Goal: Task Accomplishment & Management: Manage account settings

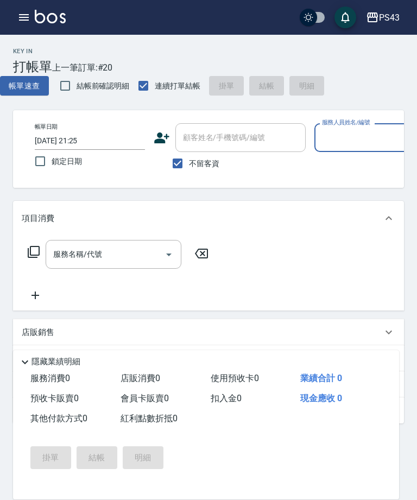
click at [380, 136] on input "服務人員姓名/編號" at bounding box center [370, 137] width 101 height 19
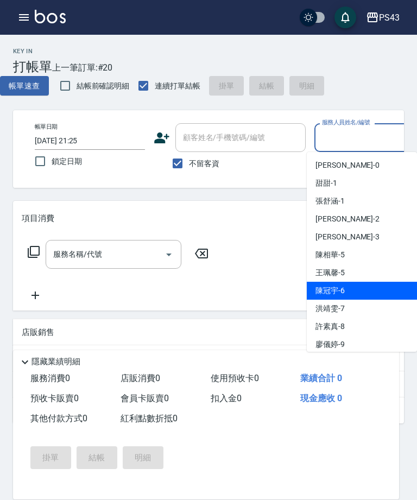
click at [348, 289] on div "陳冠宇 -6" at bounding box center [362, 291] width 110 height 18
type input "陳冠宇-6"
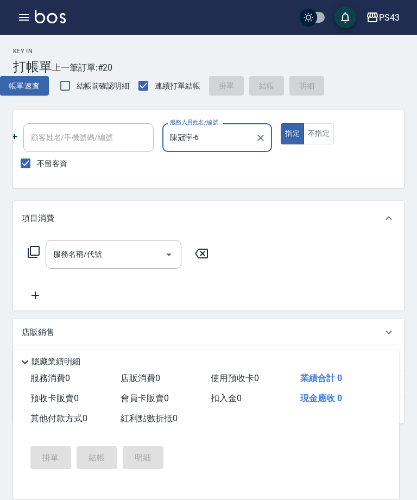
scroll to position [0, 152]
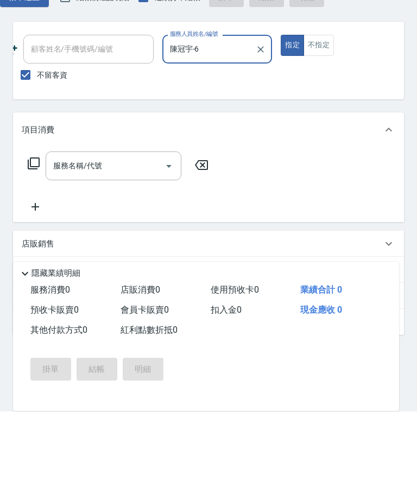
click at [36, 246] on icon at bounding box center [33, 252] width 13 height 13
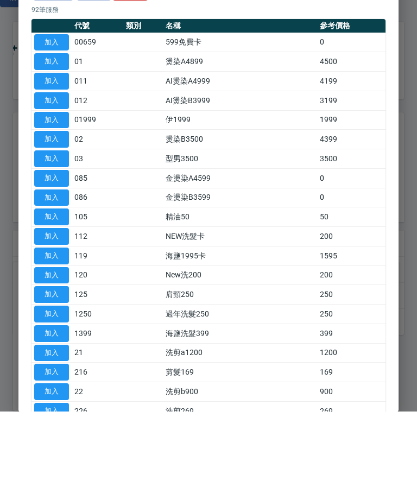
scroll to position [51, 0]
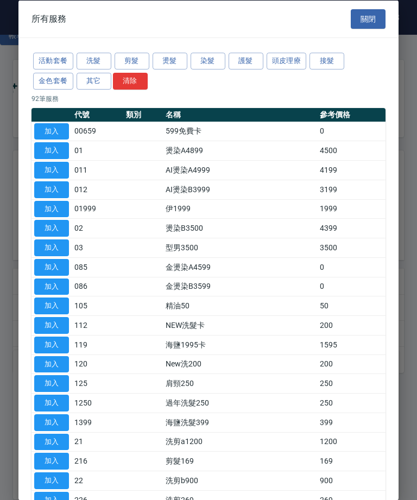
click at [42, 76] on button "金色套餐" at bounding box center [53, 80] width 40 height 17
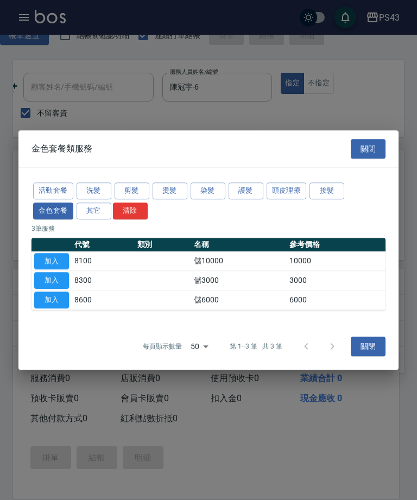
click at [43, 290] on button "加入" at bounding box center [51, 281] width 35 height 17
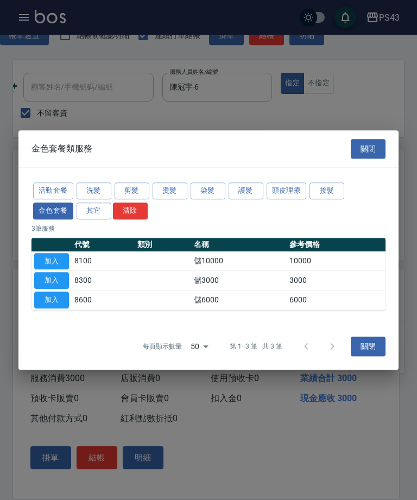
type input "儲3000(8300)"
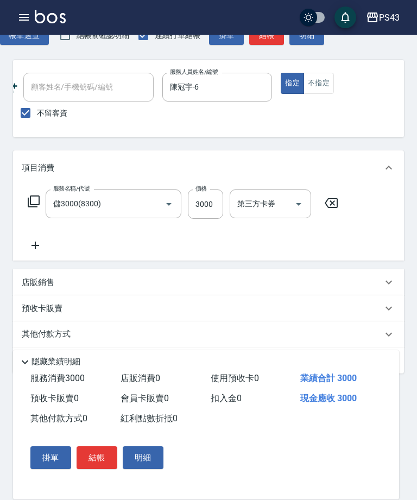
click at [27, 203] on icon at bounding box center [33, 201] width 13 height 13
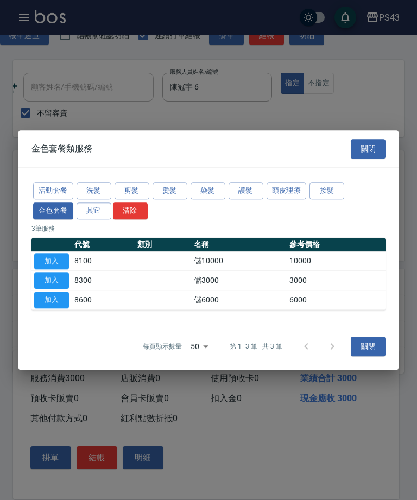
click at [290, 199] on button "頭皮理療" at bounding box center [287, 191] width 40 height 17
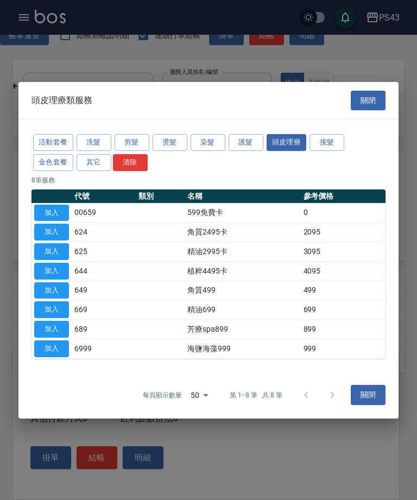
click at [52, 318] on button "加入" at bounding box center [51, 310] width 35 height 17
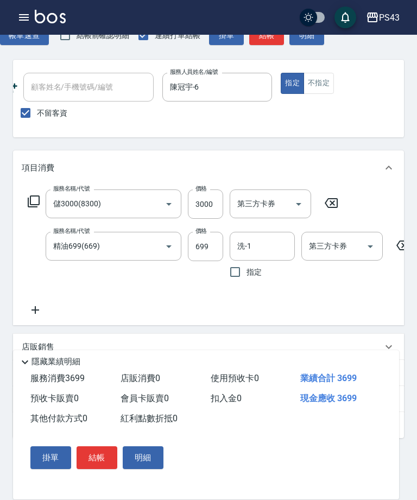
click at [273, 252] on input "洗-1" at bounding box center [262, 246] width 55 height 19
click at [285, 282] on div "林芷萱 -17" at bounding box center [262, 275] width 65 height 18
type input "林芷萱-17"
click at [197, 246] on input "699" at bounding box center [205, 246] width 35 height 29
type input "799"
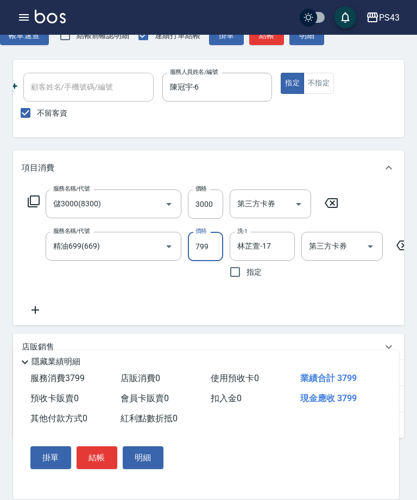
click at [345, 246] on div "第三方卡券 第三方卡券" at bounding box center [343, 246] width 82 height 29
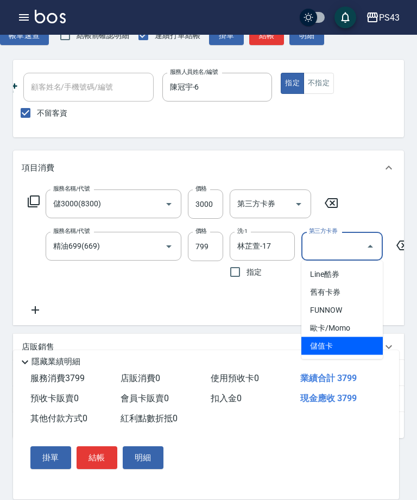
click at [330, 349] on span "儲值卡" at bounding box center [343, 346] width 82 height 18
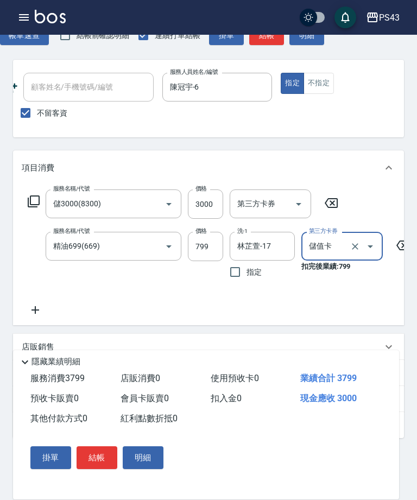
type input "儲值卡"
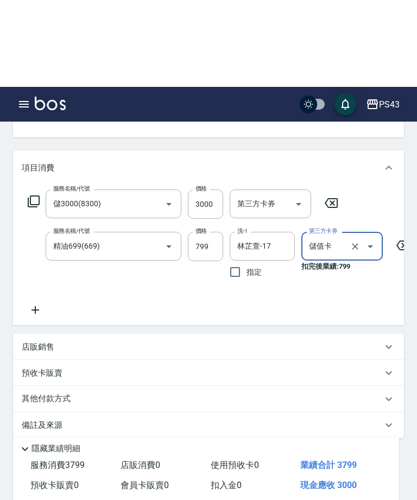
scroll to position [151, 0]
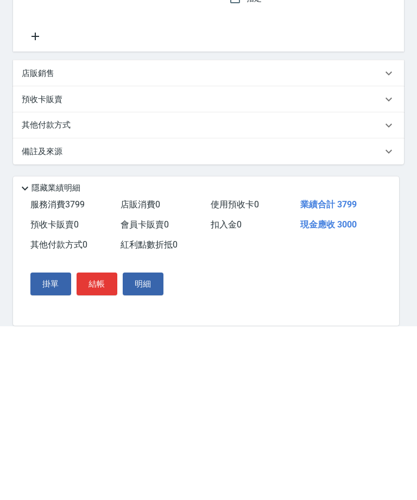
click at [88, 447] on button "結帳" at bounding box center [97, 458] width 41 height 23
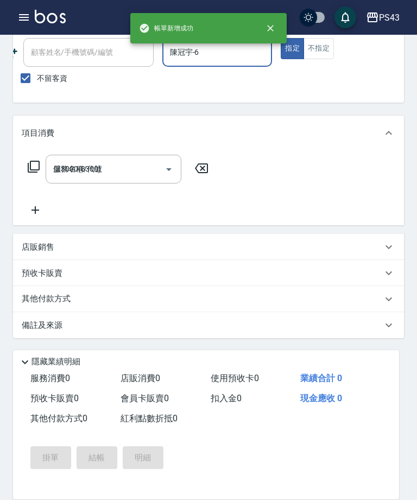
type input "[DATE] 21:26"
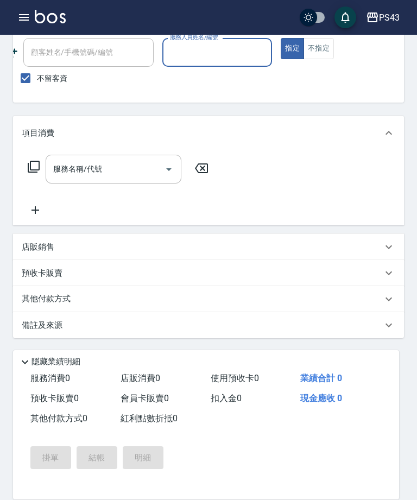
click at [233, 52] on input "服務人員姓名/編號" at bounding box center [217, 52] width 101 height 19
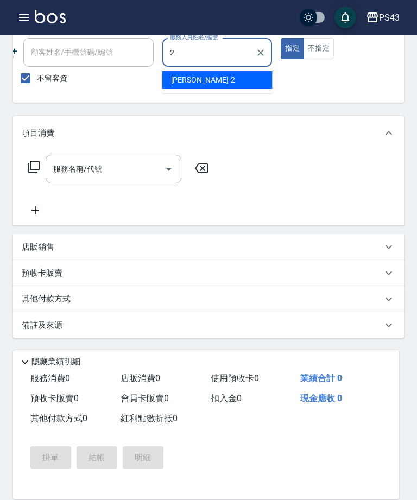
click at [246, 81] on div "安肯 -2" at bounding box center [217, 80] width 110 height 18
type input "安肯-2"
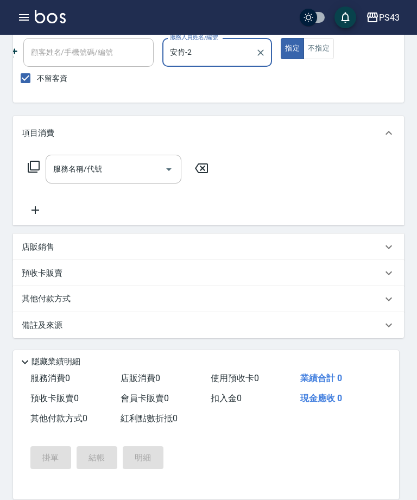
click at [34, 170] on icon at bounding box center [34, 167] width 12 height 12
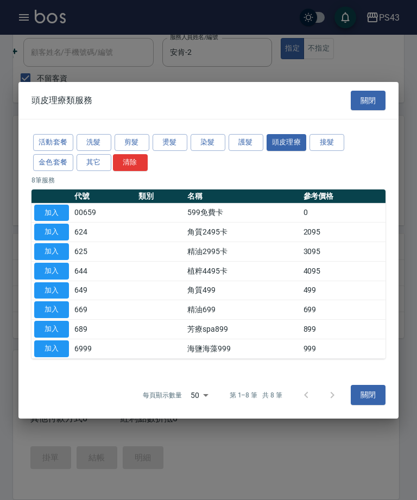
click at [201, 142] on button "染髮" at bounding box center [208, 142] width 35 height 17
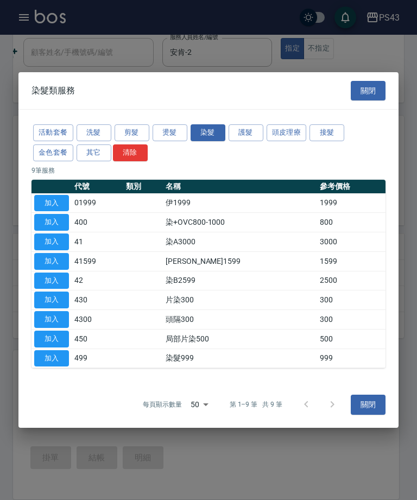
click at [56, 280] on button "加入" at bounding box center [51, 281] width 35 height 17
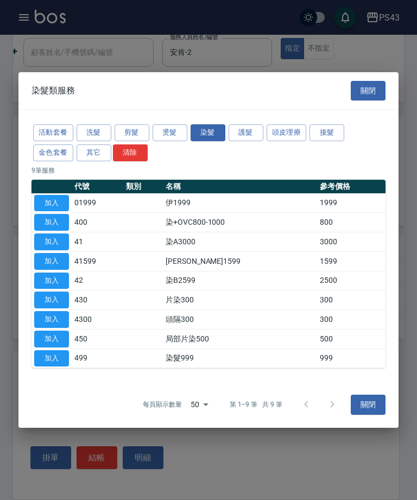
type input "染B2599(42)"
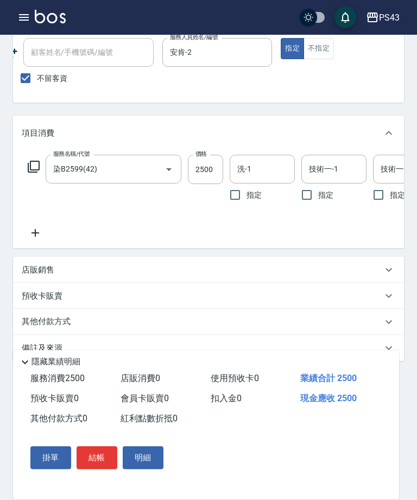
click at [98, 460] on button "結帳" at bounding box center [97, 458] width 41 height 23
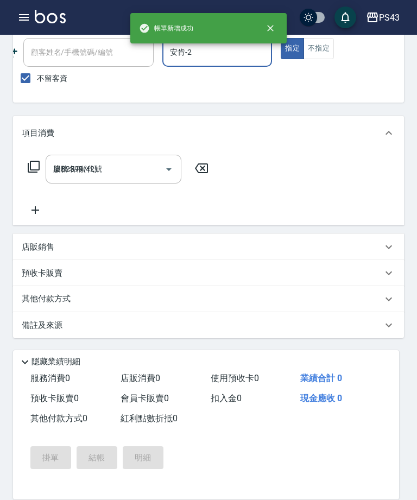
type input "[DATE] 21:27"
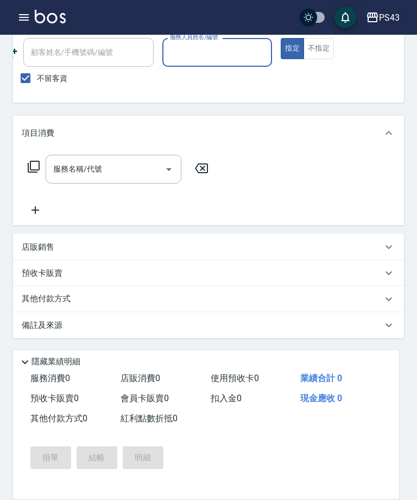
click at [12, 22] on div "PS43 登出" at bounding box center [208, 17] width 417 height 35
click at [14, 18] on button "button" at bounding box center [24, 18] width 22 height 22
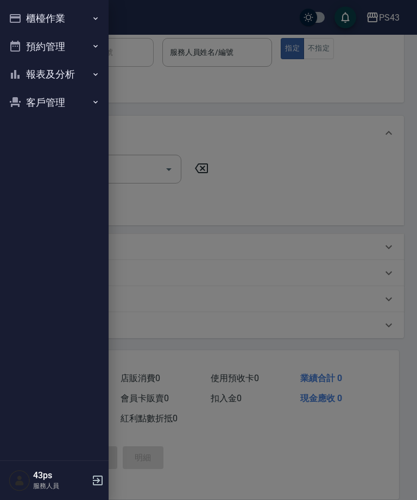
click at [27, 24] on button "櫃檯作業" at bounding box center [54, 18] width 100 height 28
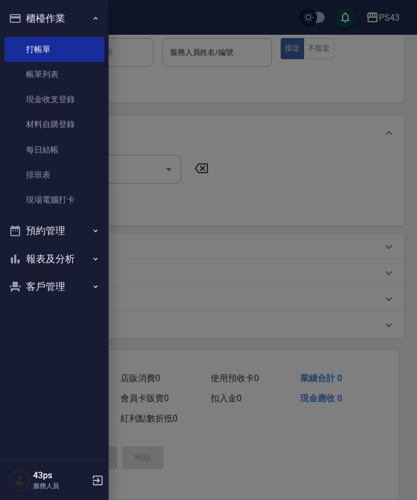
click at [48, 143] on link "每日結帳" at bounding box center [54, 149] width 100 height 25
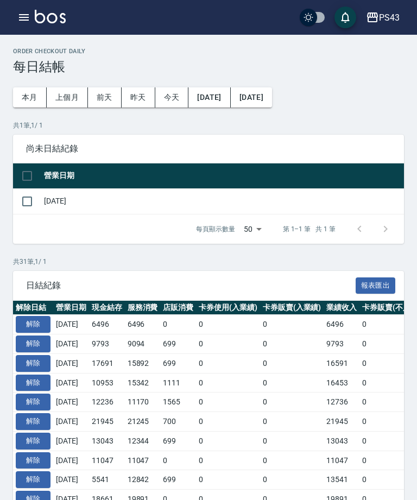
click at [25, 201] on input "checkbox" at bounding box center [27, 201] width 23 height 23
checkbox input "true"
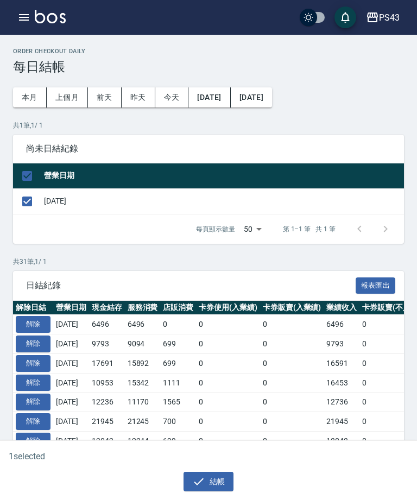
click at [191, 483] on button "結帳" at bounding box center [209, 482] width 51 height 20
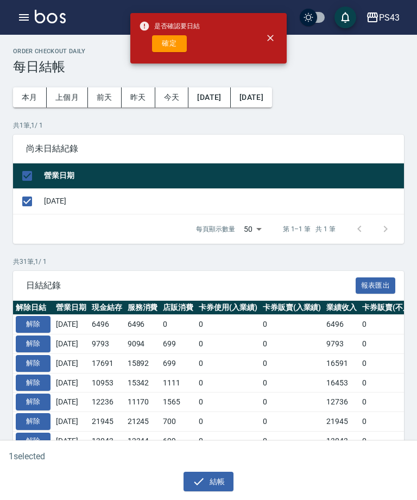
click at [164, 42] on button "確定" at bounding box center [169, 43] width 35 height 17
checkbox input "false"
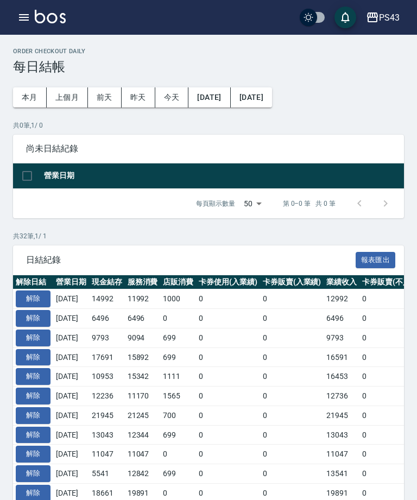
click at [16, 19] on button "button" at bounding box center [24, 18] width 22 height 22
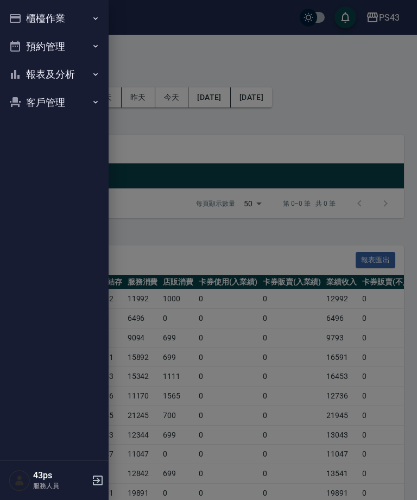
click at [41, 73] on button "報表及分析" at bounding box center [54, 74] width 100 height 28
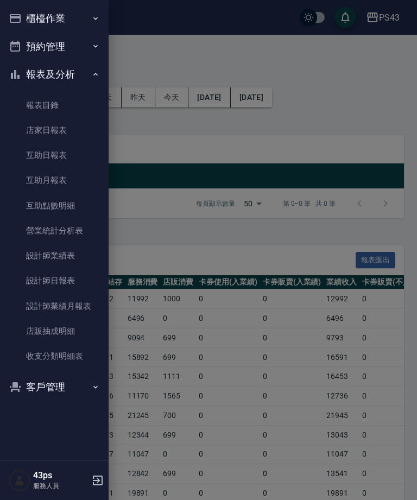
click at [52, 277] on link "設計師日報表" at bounding box center [54, 280] width 100 height 25
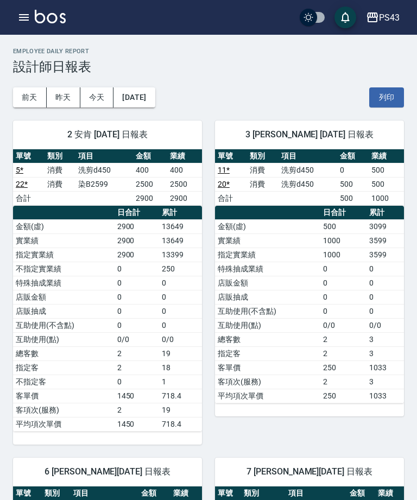
click at [15, 11] on button "button" at bounding box center [24, 18] width 22 height 22
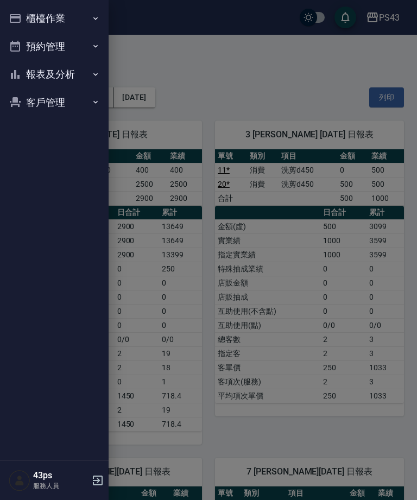
click at [38, 24] on button "櫃檯作業" at bounding box center [54, 18] width 100 height 28
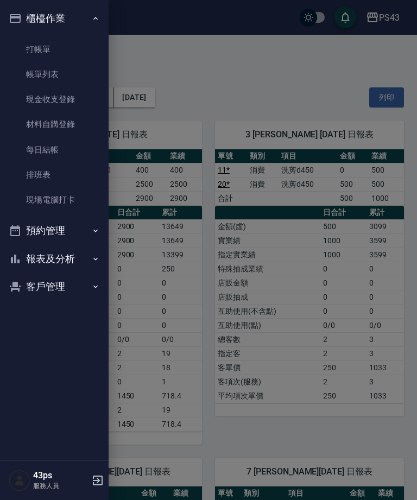
click at [52, 148] on link "每日結帳" at bounding box center [54, 149] width 100 height 25
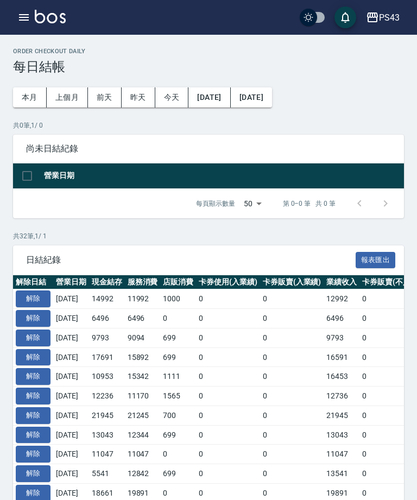
click at [17, 27] on div "PS43 登出" at bounding box center [208, 17] width 417 height 35
click at [26, 21] on icon "button" at bounding box center [23, 17] width 13 height 13
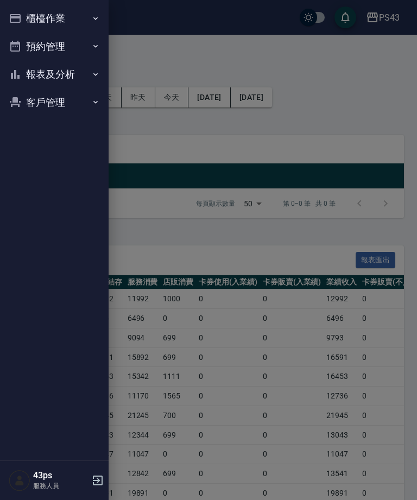
click at [40, 18] on button "櫃檯作業" at bounding box center [54, 18] width 100 height 28
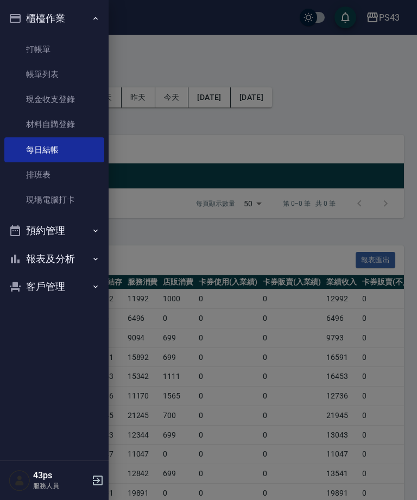
click at [44, 253] on button "報表及分析" at bounding box center [54, 259] width 100 height 28
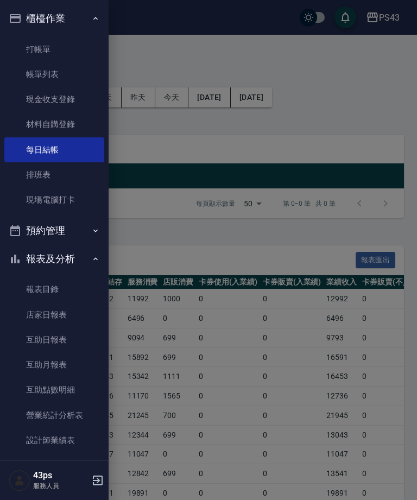
click at [55, 318] on link "店家日報表" at bounding box center [54, 315] width 100 height 25
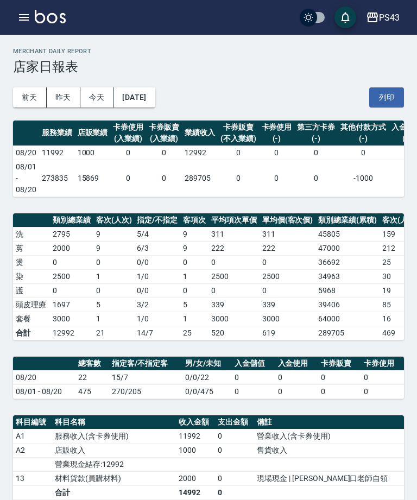
click at [18, 22] on icon "button" at bounding box center [23, 17] width 13 height 13
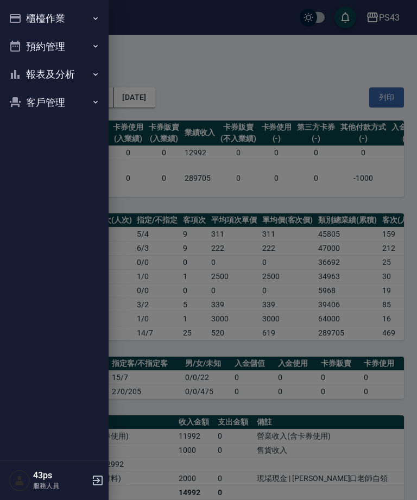
click at [77, 18] on button "櫃檯作業" at bounding box center [54, 18] width 100 height 28
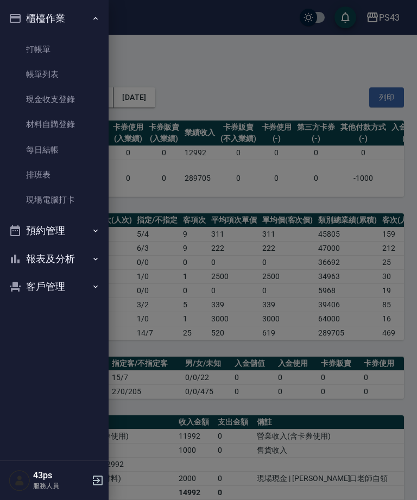
click at [52, 150] on link "每日結帳" at bounding box center [54, 149] width 100 height 25
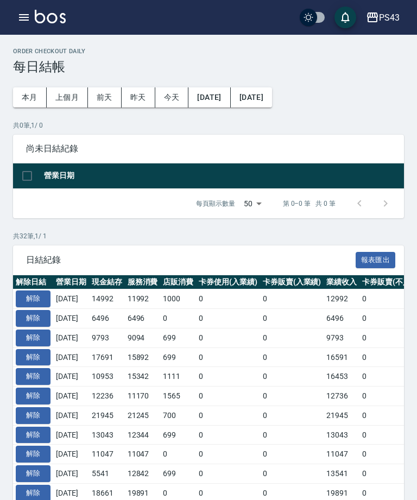
click at [22, 22] on icon "button" at bounding box center [23, 17] width 13 height 13
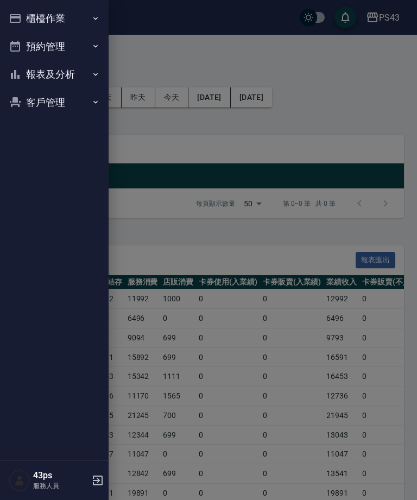
click at [70, 72] on button "報表及分析" at bounding box center [54, 74] width 100 height 28
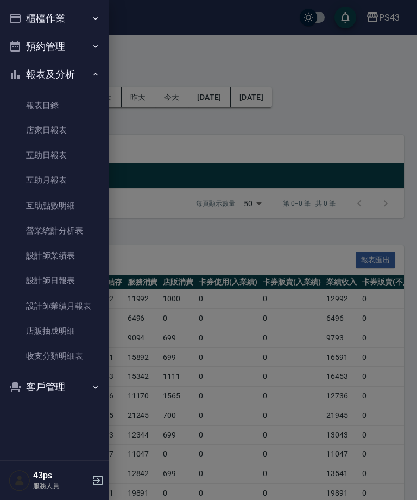
click at [58, 272] on link "設計師日報表" at bounding box center [54, 280] width 100 height 25
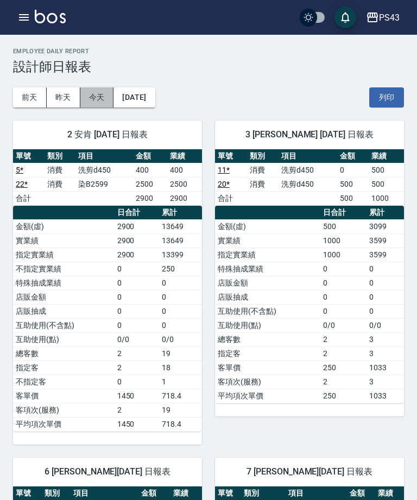
click at [95, 97] on button "今天" at bounding box center [97, 97] width 34 height 20
